Goal: Task Accomplishment & Management: Manage account settings

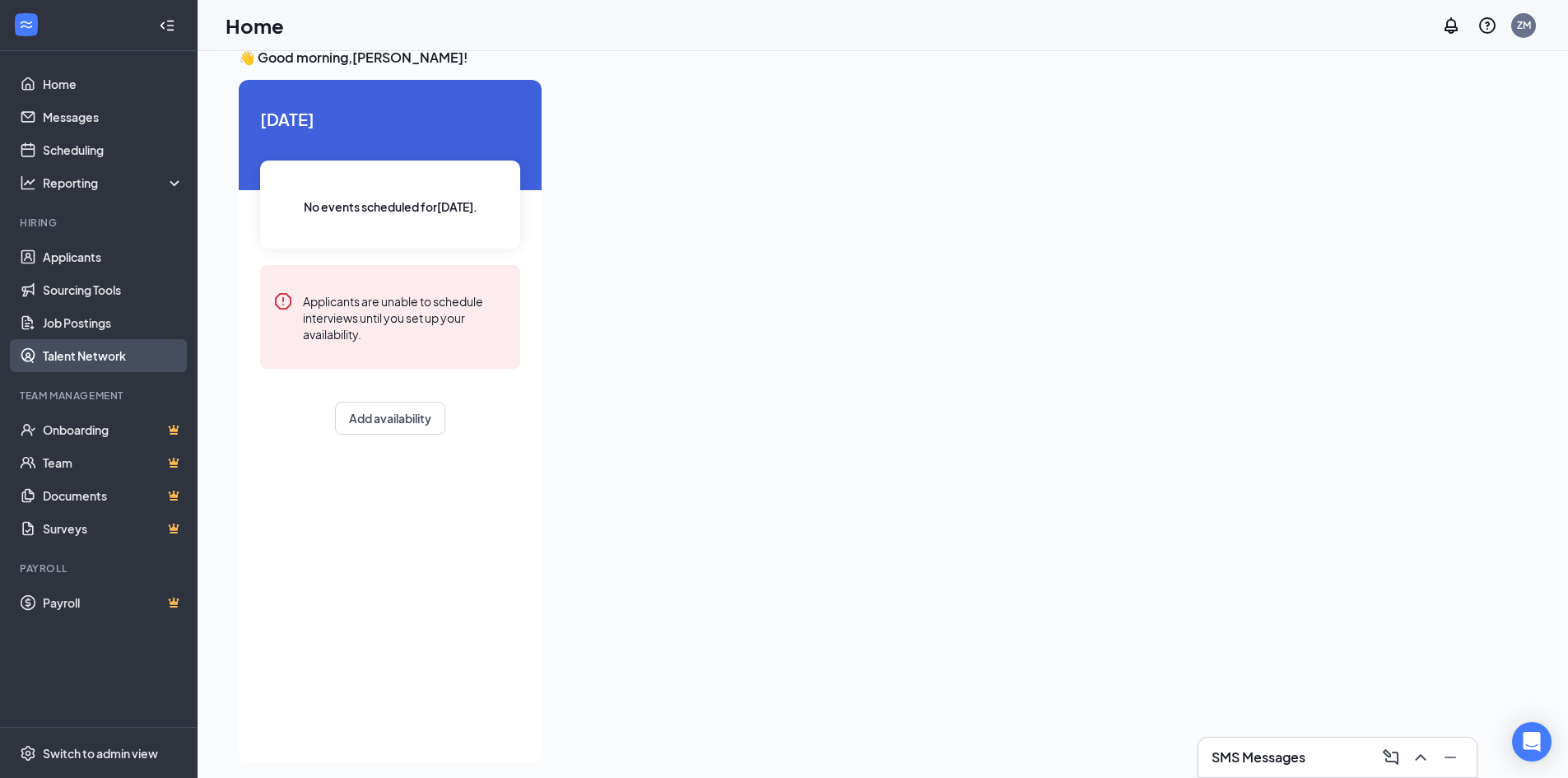
scroll to position [35, 0]
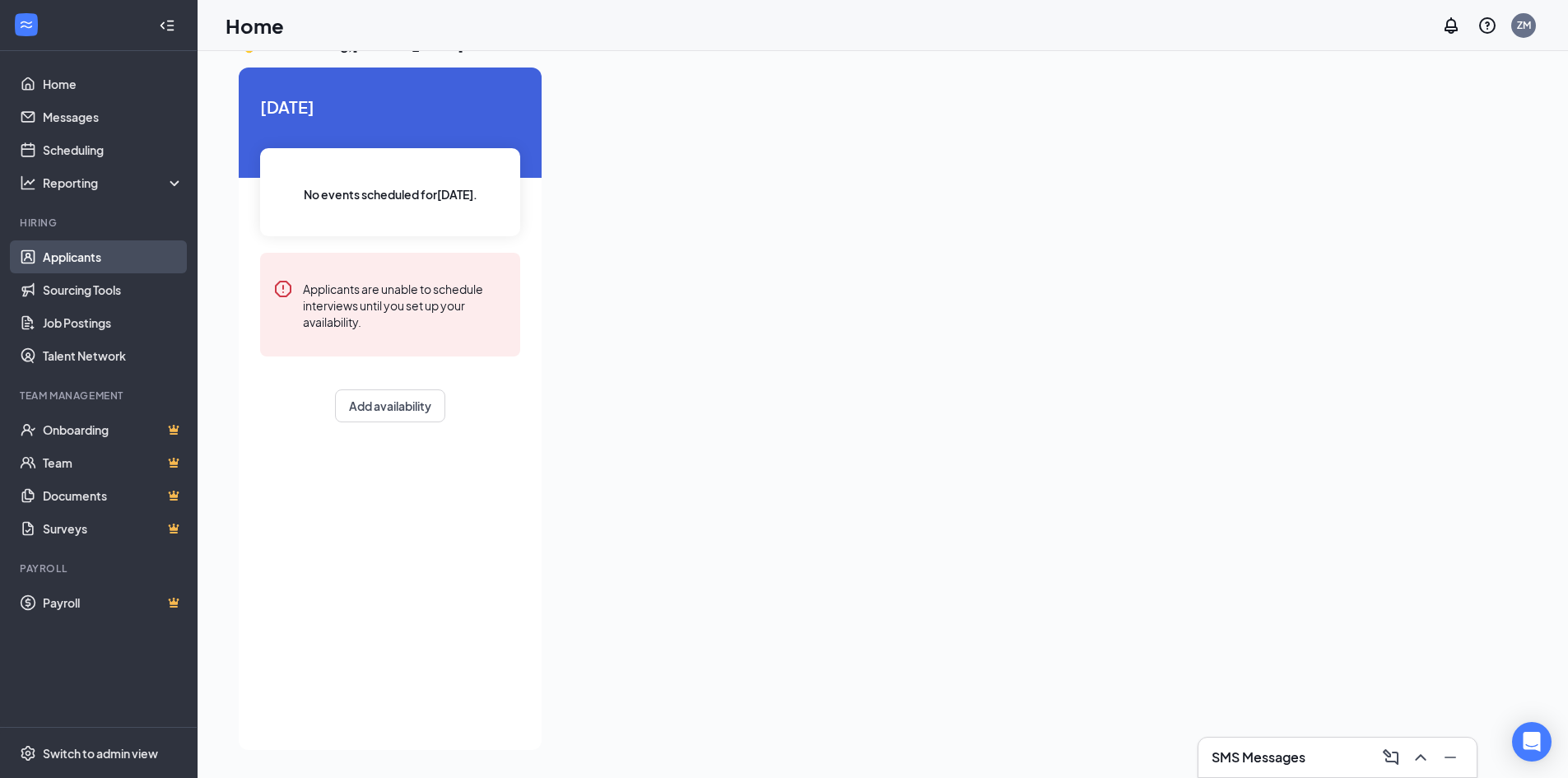
click at [82, 259] on link "Applicants" at bounding box center [113, 257] width 141 height 33
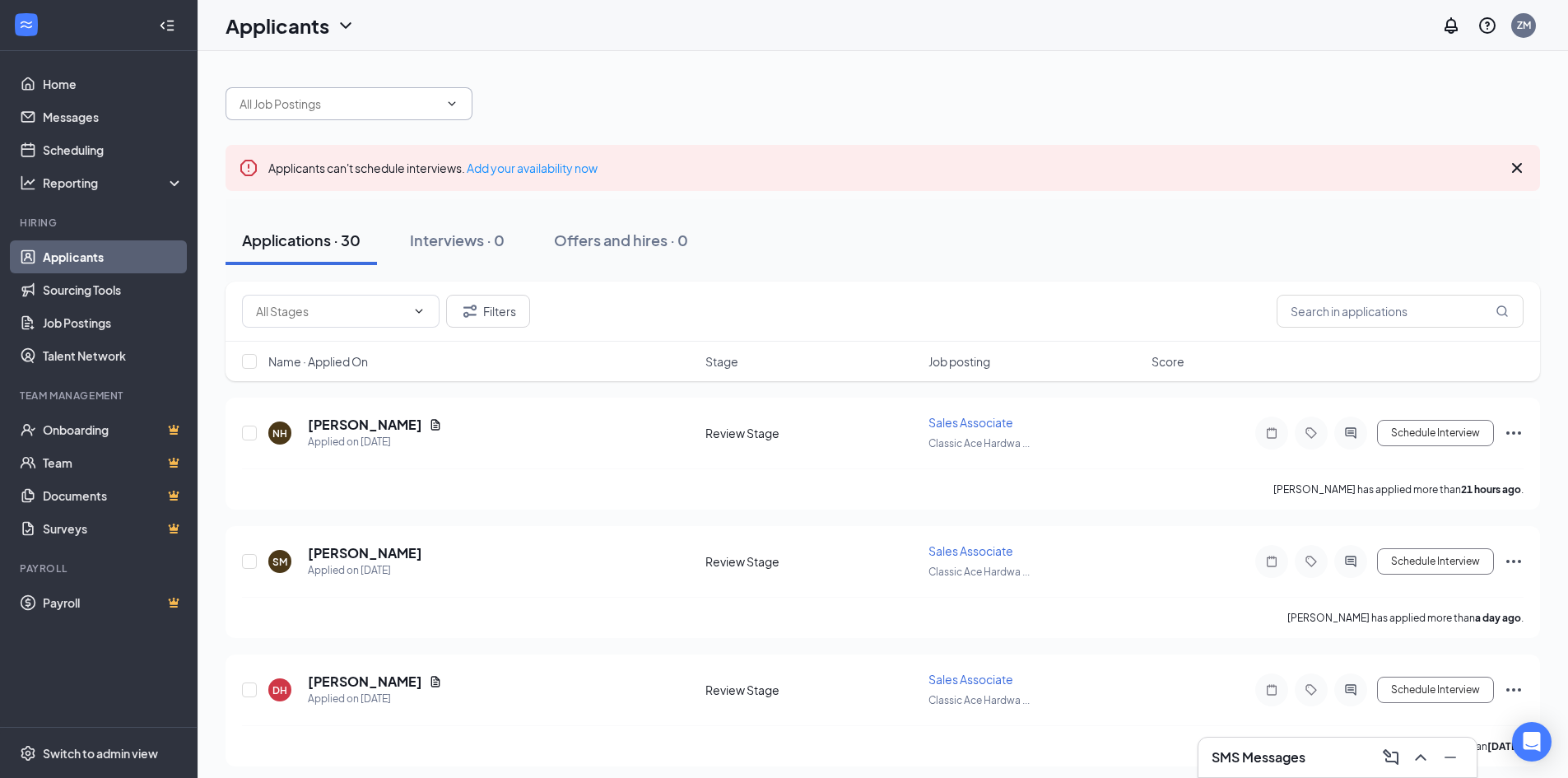
click at [307, 100] on input "text" at bounding box center [338, 104] width 199 height 18
type input "[PERSON_NAME]"
click at [1521, 170] on icon "Cross" at bounding box center [1517, 167] width 10 height 10
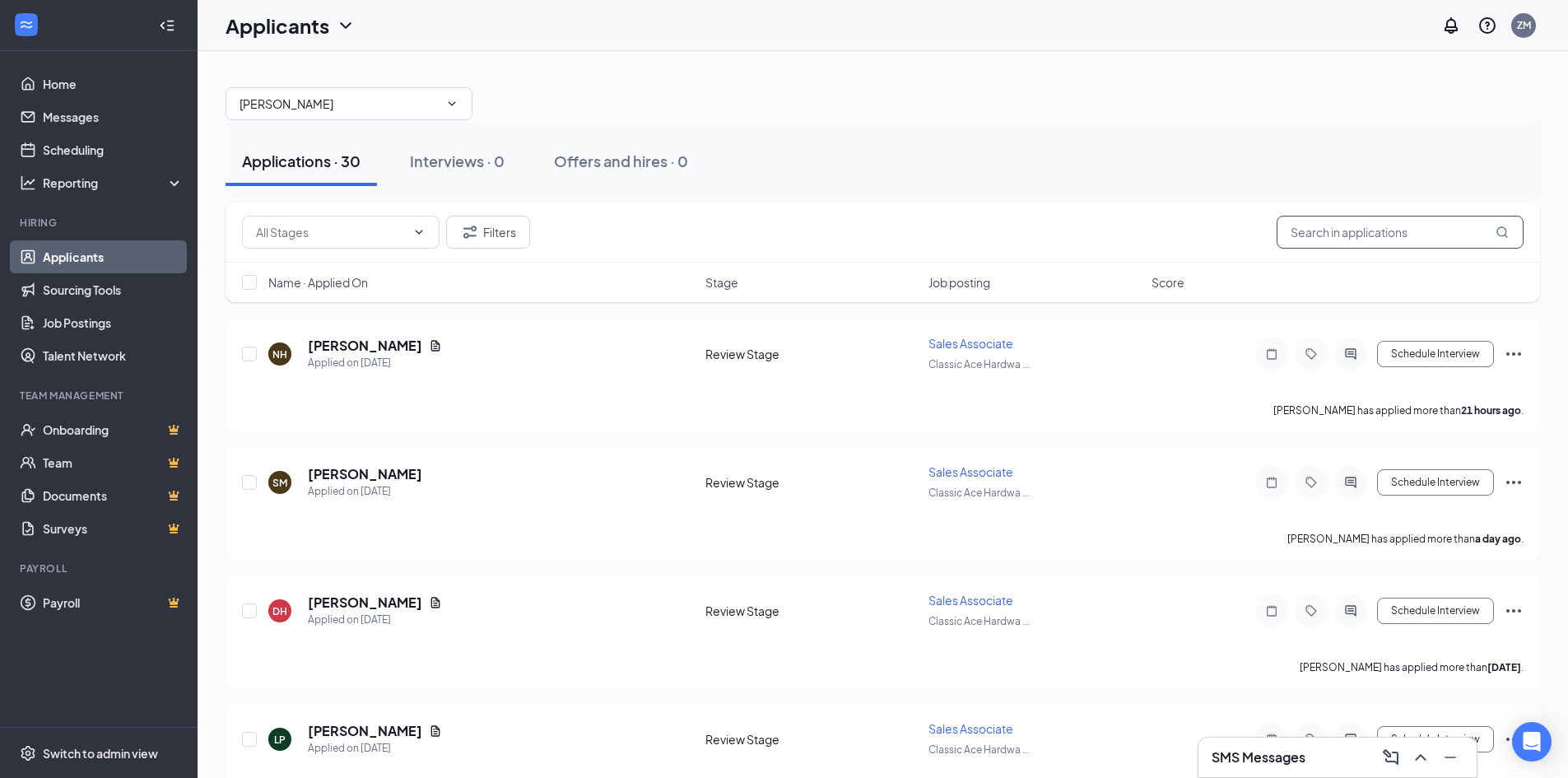
click at [1409, 237] on input "text" at bounding box center [1401, 232] width 247 height 33
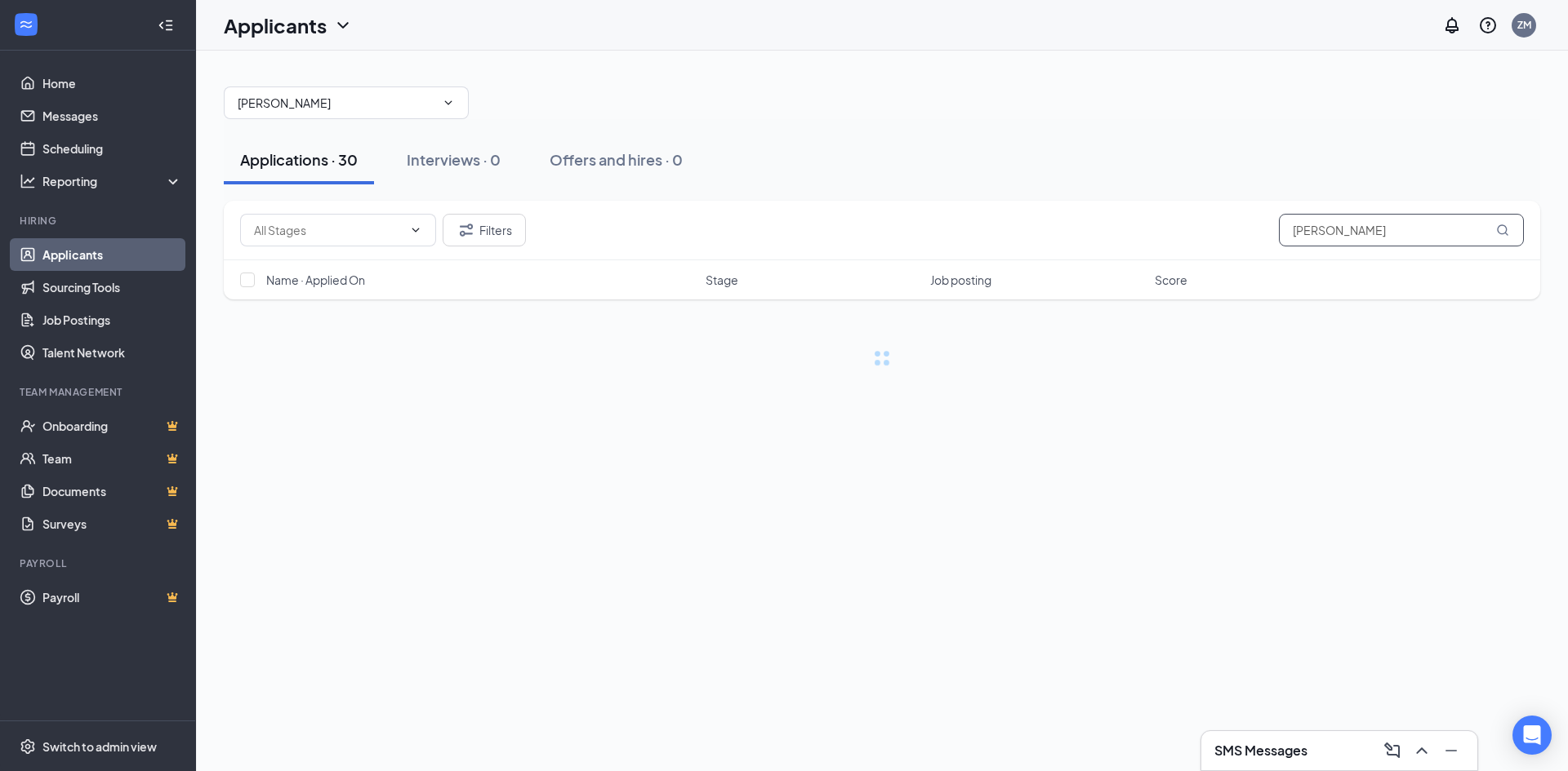
type input "[PERSON_NAME]"
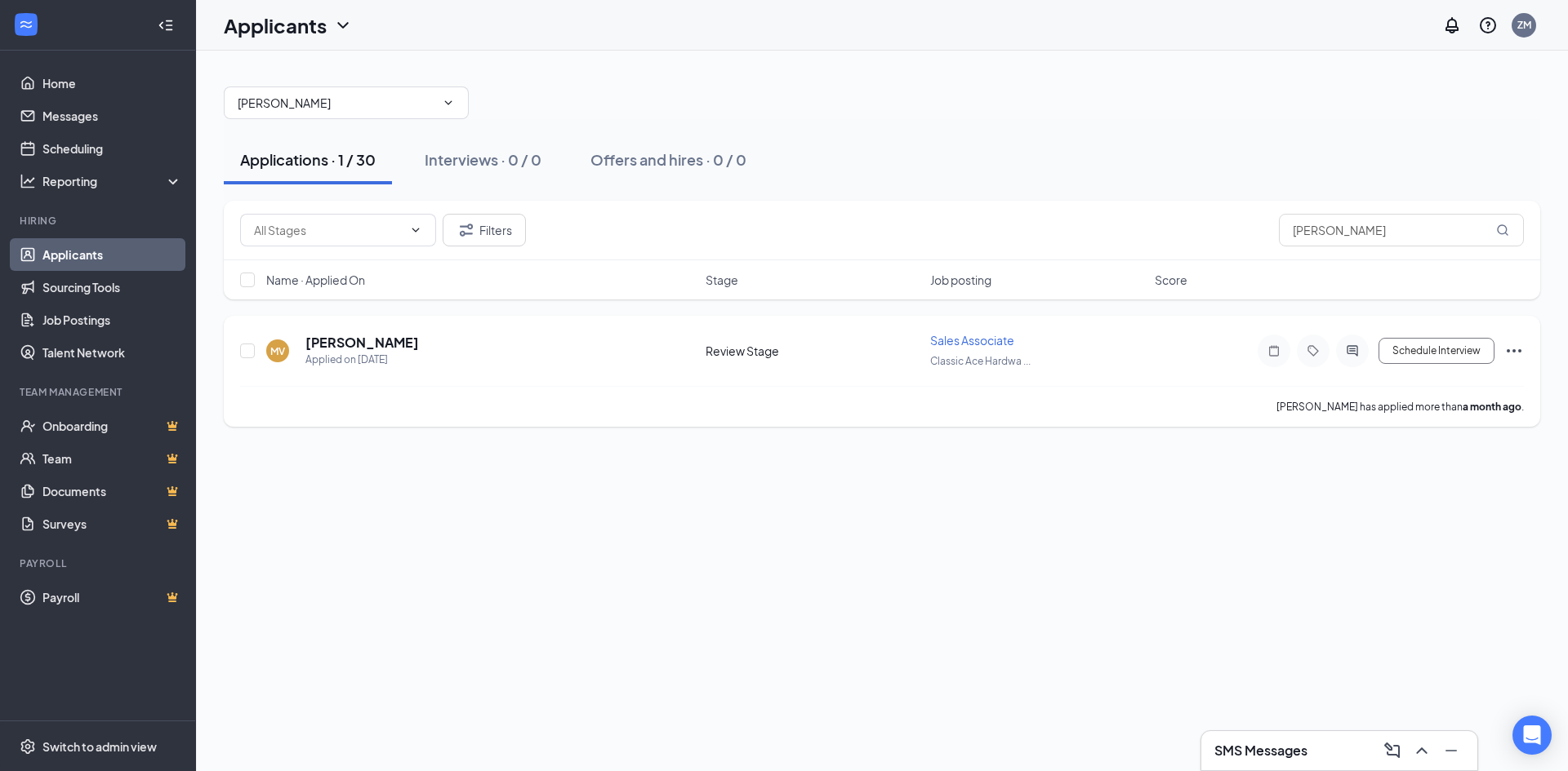
click at [498, 361] on div "MV [PERSON_NAME] Applied on [DATE]" at bounding box center [481, 351] width 429 height 34
click at [1351, 355] on icon "ActiveChat" at bounding box center [1352, 351] width 20 height 13
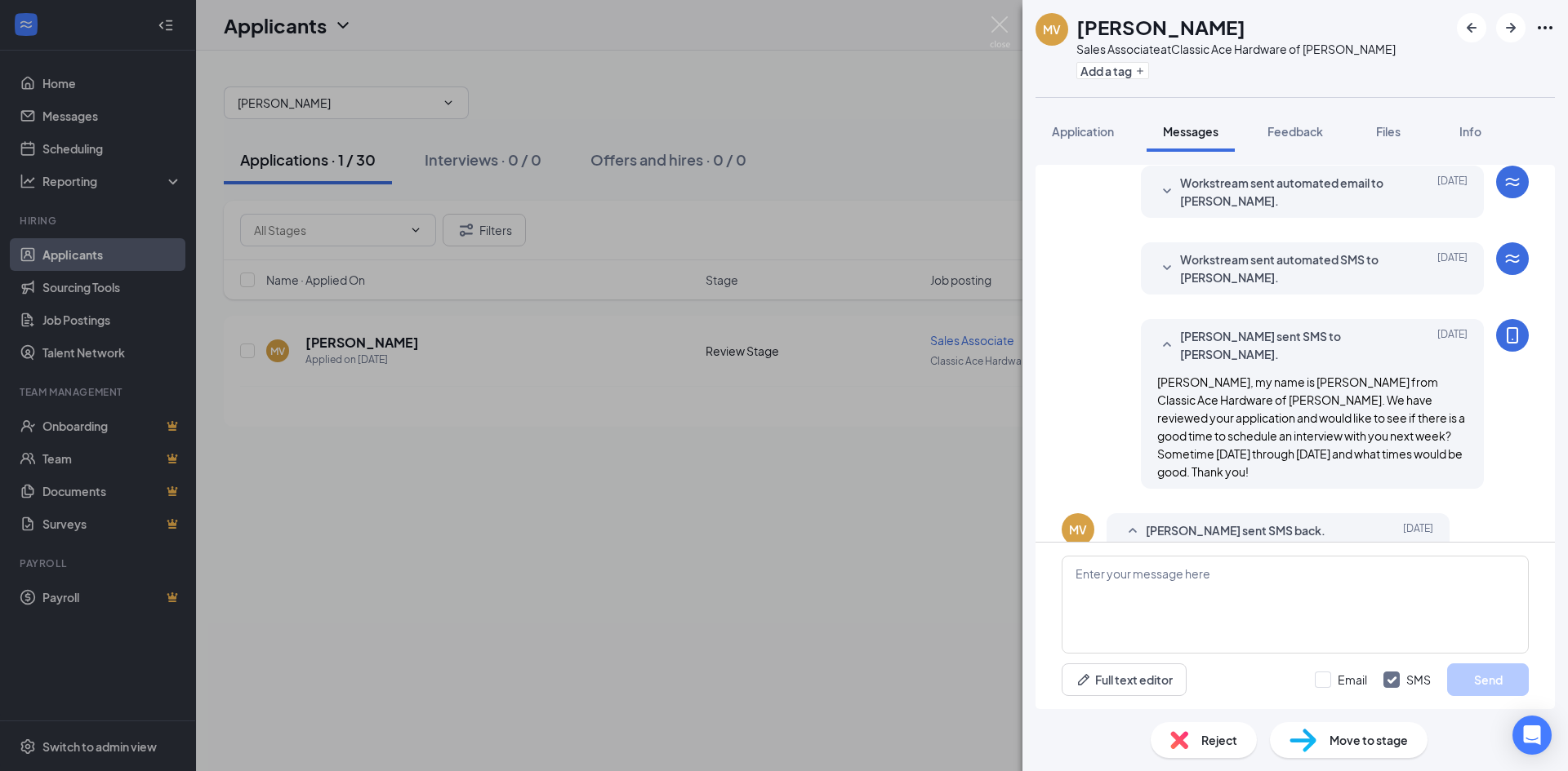
scroll to position [178, 0]
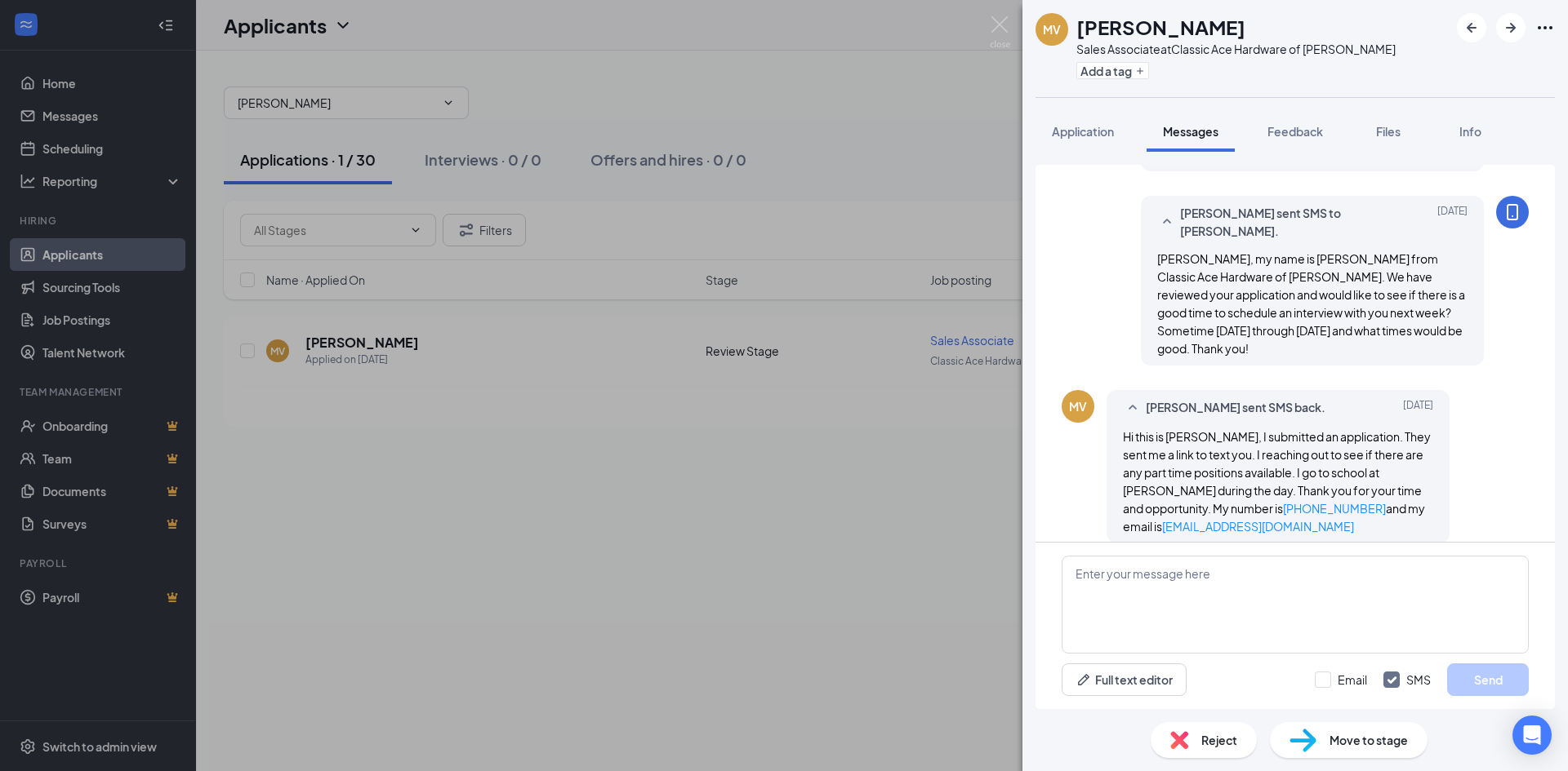
click at [767, 572] on div "MV [PERSON_NAME] Sales Associate at Classic Ace Hardware of [PERSON_NAME] Add a…" at bounding box center [784, 385] width 1568 height 771
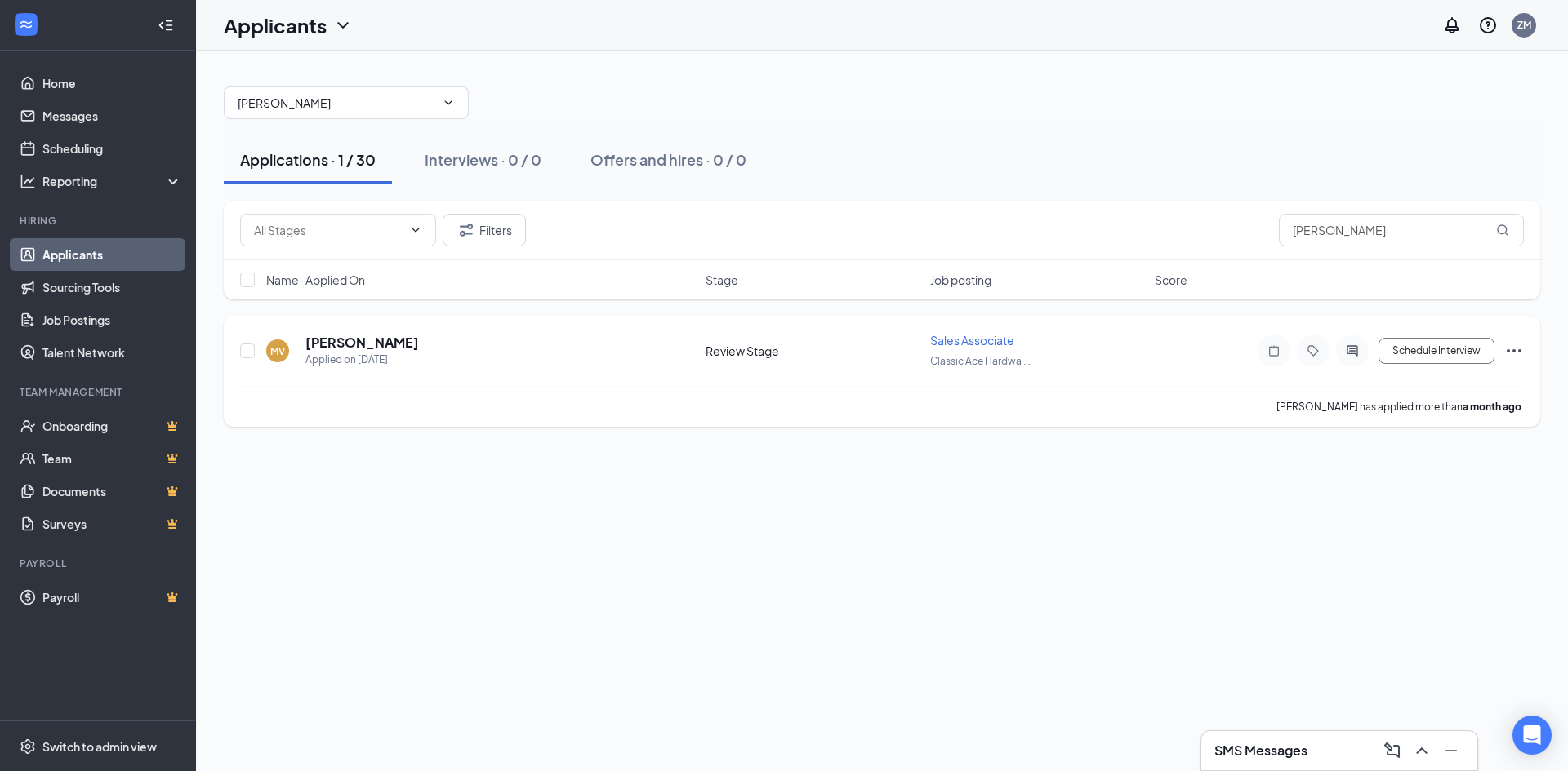
click at [1526, 357] on div "MV [PERSON_NAME] Applied on [DATE] Review Stage Sales Associate Classic Ace Har…" at bounding box center [881, 371] width 1316 height 111
click at [1520, 350] on icon "Ellipses" at bounding box center [1514, 351] width 14 height 4
click at [1443, 701] on p "Print applicant" at bounding box center [1441, 694] width 141 height 16
